Goal: Information Seeking & Learning: Learn about a topic

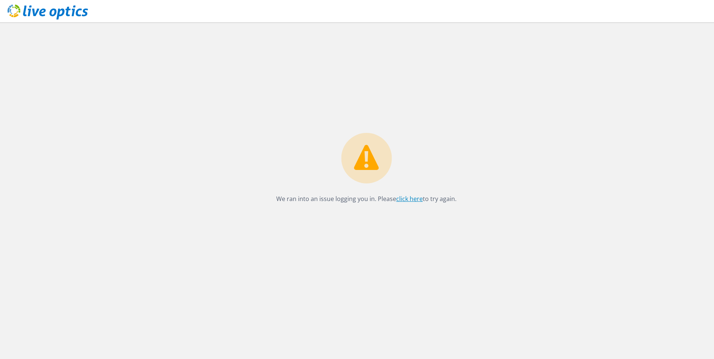
click at [404, 197] on link "click here" at bounding box center [409, 199] width 27 height 8
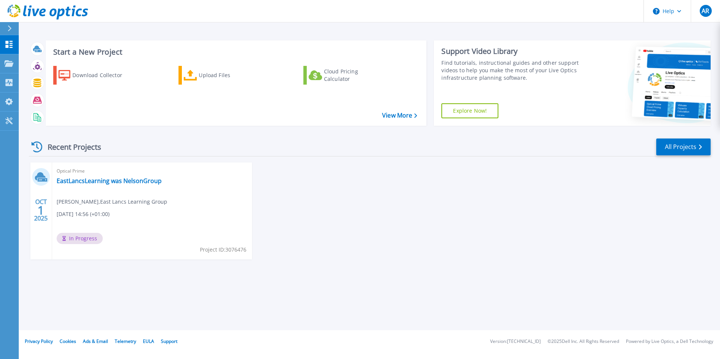
click at [36, 143] on icon at bounding box center [36, 147] width 11 height 11
drag, startPoint x: 445, startPoint y: 205, endPoint x: 172, endPoint y: 191, distance: 272.8
click at [420, 196] on div "OCT 1 2025 Optical Prime EastLancsLearning was NelsonGroup Alan Rhodes , East L…" at bounding box center [366, 219] width 687 height 112
drag, startPoint x: 106, startPoint y: 174, endPoint x: 110, endPoint y: 178, distance: 6.1
click at [107, 174] on span "Optical Prime" at bounding box center [152, 171] width 191 height 8
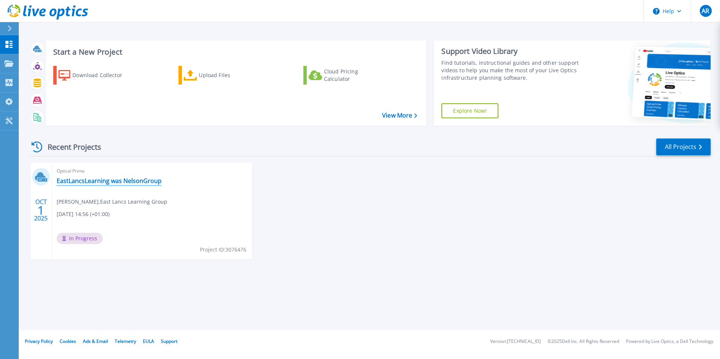
click at [110, 178] on link "EastLancsLearning was NelsonGroup" at bounding box center [109, 180] width 105 height 7
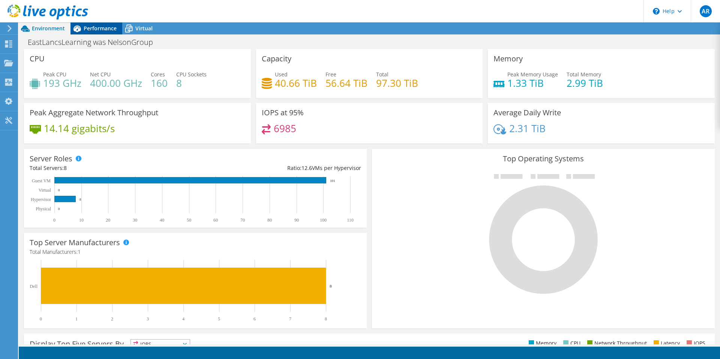
click at [106, 28] on span "Performance" at bounding box center [100, 28] width 33 height 7
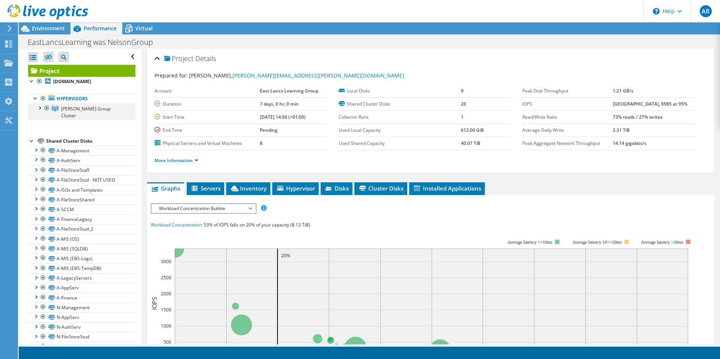
click at [40, 108] on div at bounding box center [39, 107] width 7 height 7
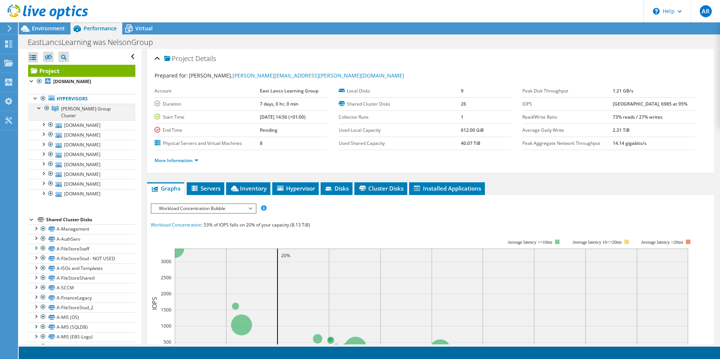
click at [40, 108] on div at bounding box center [39, 107] width 7 height 7
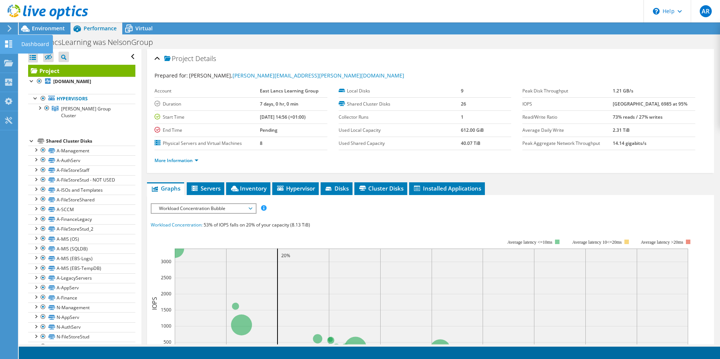
click at [8, 46] on icon at bounding box center [8, 43] width 9 height 7
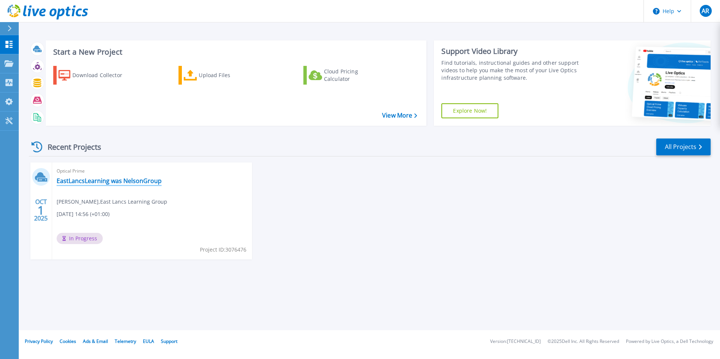
click at [93, 181] on link "EastLancsLearning was NelsonGroup" at bounding box center [109, 180] width 105 height 7
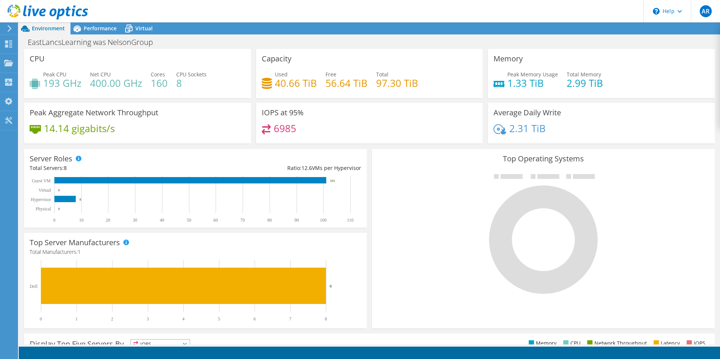
scroll to position [141, 0]
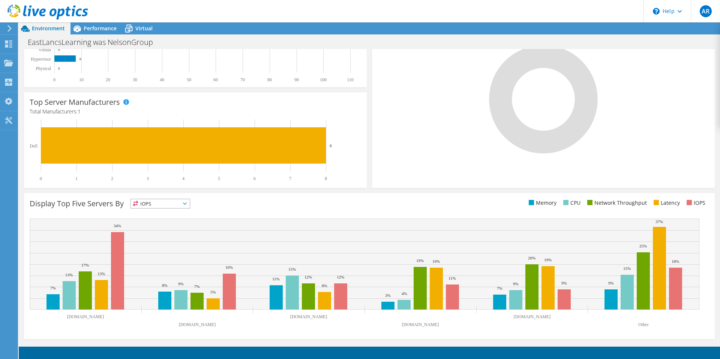
click at [186, 204] on icon at bounding box center [185, 204] width 4 height 2
click at [171, 256] on li "Latency" at bounding box center [160, 255] width 59 height 10
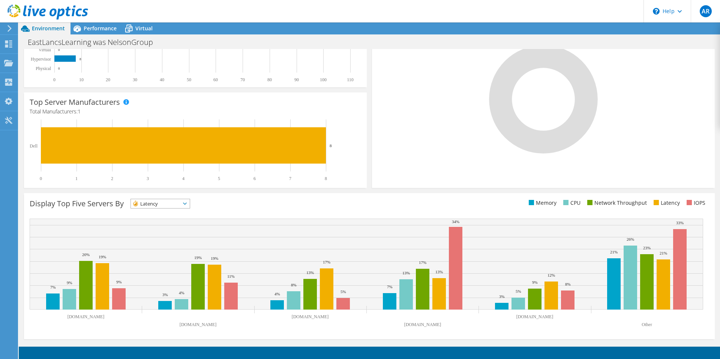
click at [189, 204] on span "Latency" at bounding box center [160, 203] width 59 height 9
click at [175, 243] on li "Network Throughput" at bounding box center [160, 245] width 59 height 10
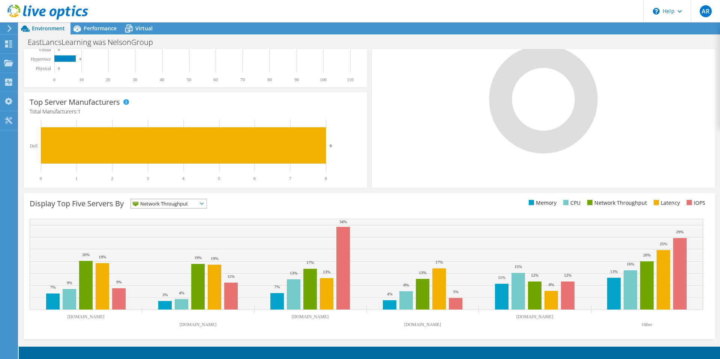
click at [188, 203] on span "Network Throughput" at bounding box center [164, 203] width 66 height 9
click at [179, 234] on li "CPU" at bounding box center [169, 234] width 76 height 10
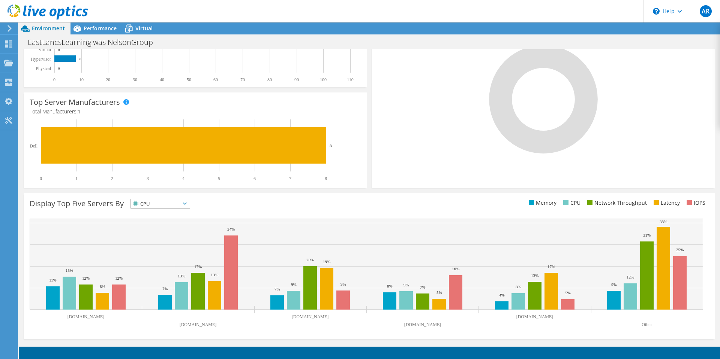
click at [180, 203] on span "CPU" at bounding box center [155, 203] width 49 height 9
click at [181, 225] on li "Memory" at bounding box center [160, 224] width 59 height 10
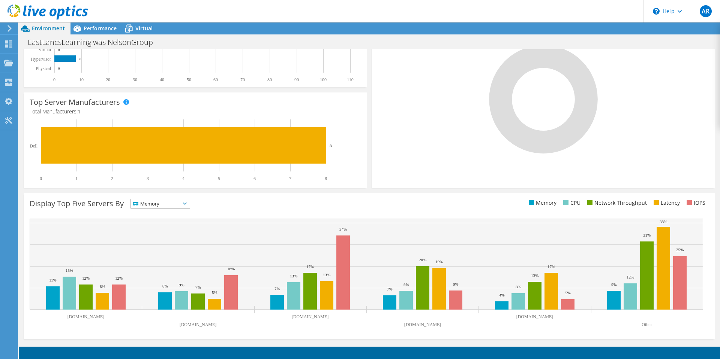
click at [180, 205] on span "Memory" at bounding box center [155, 203] width 49 height 9
click at [183, 212] on li "IOPS" at bounding box center [160, 213] width 59 height 10
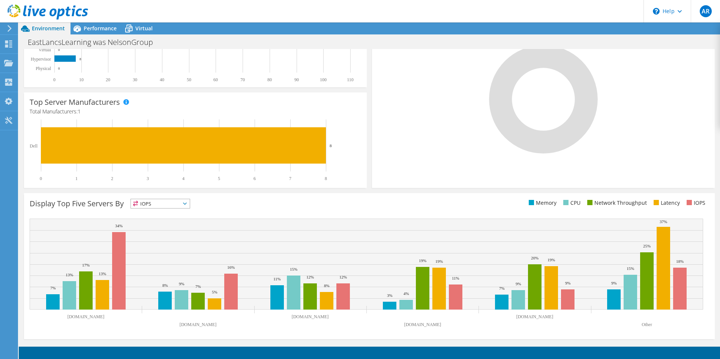
click at [188, 201] on span "IOPS" at bounding box center [160, 203] width 59 height 9
click at [378, 205] on ul "Memory CPU Network Throughput Latency IOPS" at bounding box center [539, 203] width 340 height 9
click at [365, 207] on div "Display Top Five Servers By IOPS IOPS" at bounding box center [200, 205] width 340 height 12
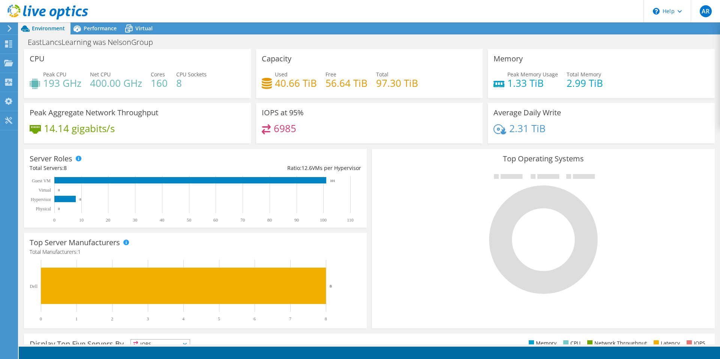
scroll to position [0, 0]
click at [105, 27] on span "Performance" at bounding box center [100, 28] width 33 height 7
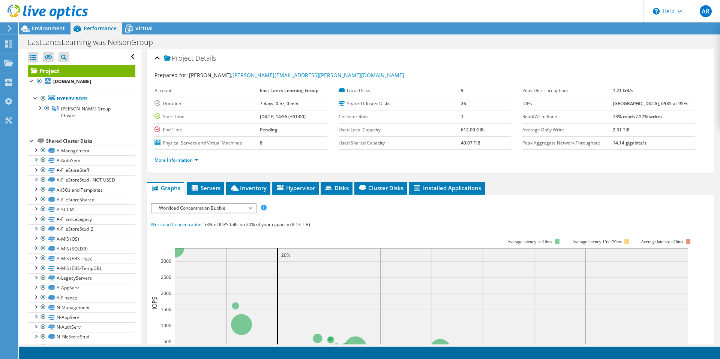
scroll to position [75, 0]
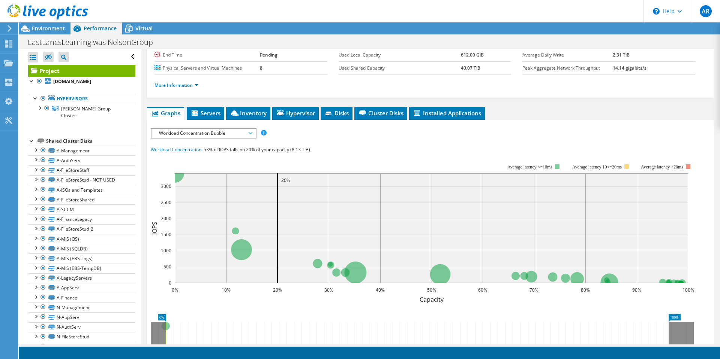
click at [252, 110] on span "Inventory" at bounding box center [248, 112] width 37 height 7
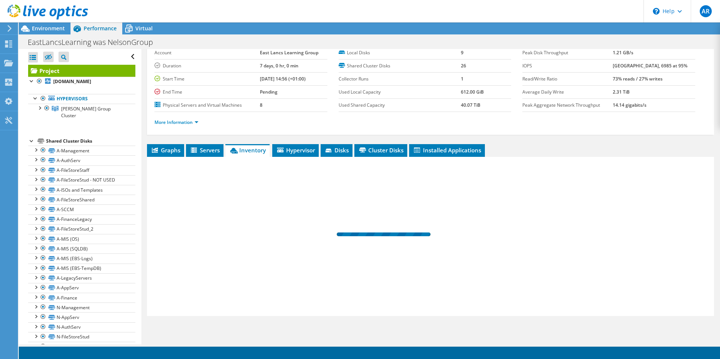
scroll to position [38, 0]
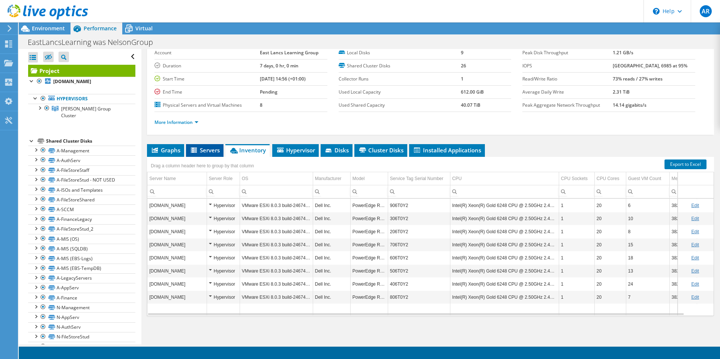
click at [192, 152] on icon at bounding box center [194, 150] width 6 height 5
